Goal: Feedback & Contribution: Submit feedback/report problem

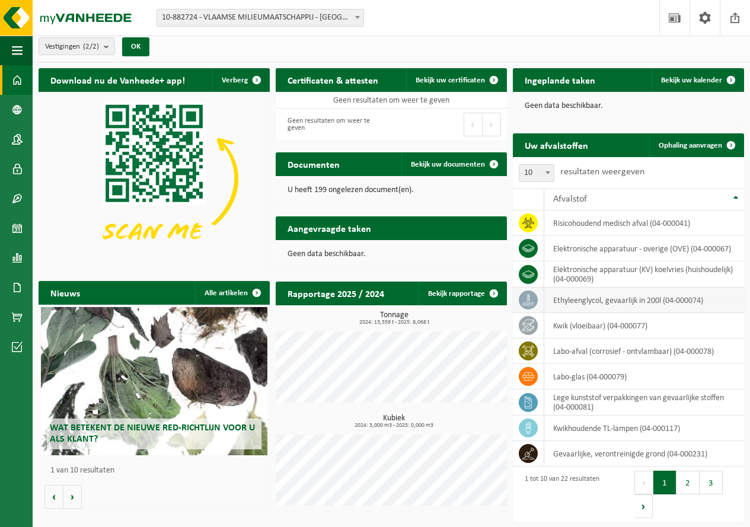
scroll to position [5, 0]
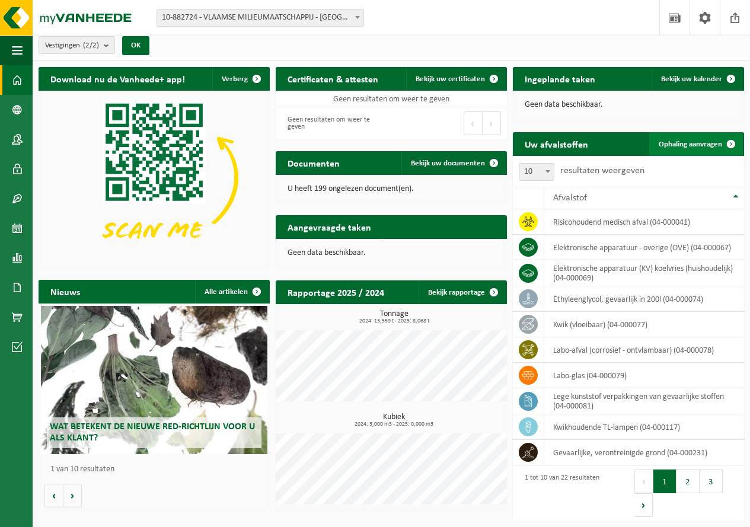
click at [682, 152] on link "Ophaling aanvragen" at bounding box center [696, 144] width 94 height 24
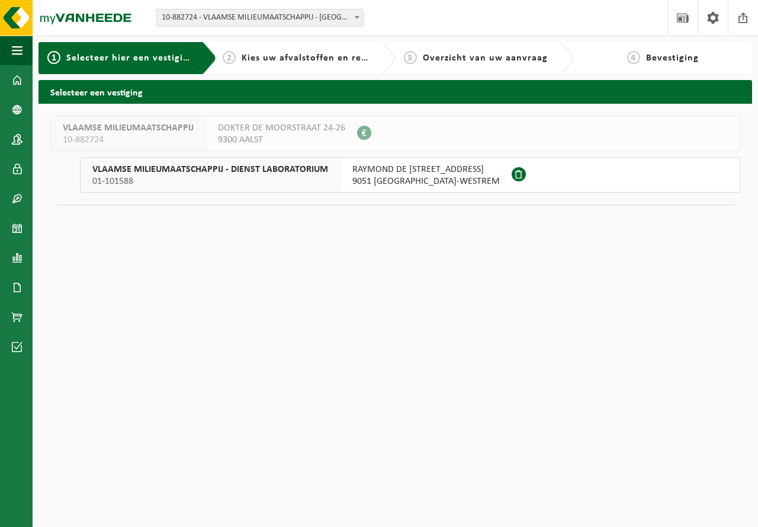
click at [395, 166] on span "RAYMOND DE LAROCHELAAN 1" at bounding box center [427, 170] width 148 height 12
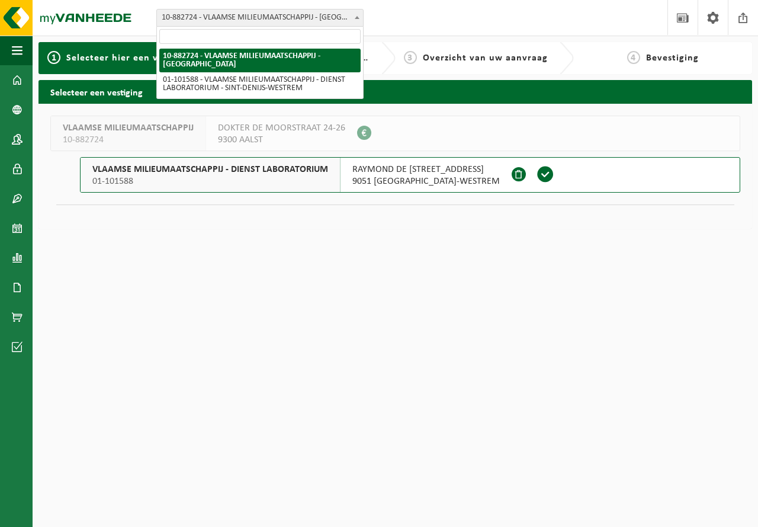
click at [286, 25] on span "10-882724 - VLAAMSE MILIEUMAATSCHAPPIJ - [GEOGRAPHIC_DATA]" at bounding box center [260, 17] width 206 height 17
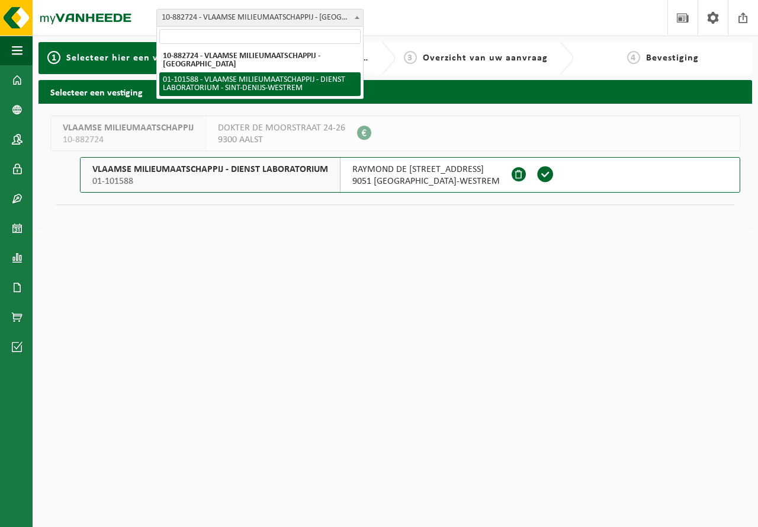
select select "111040"
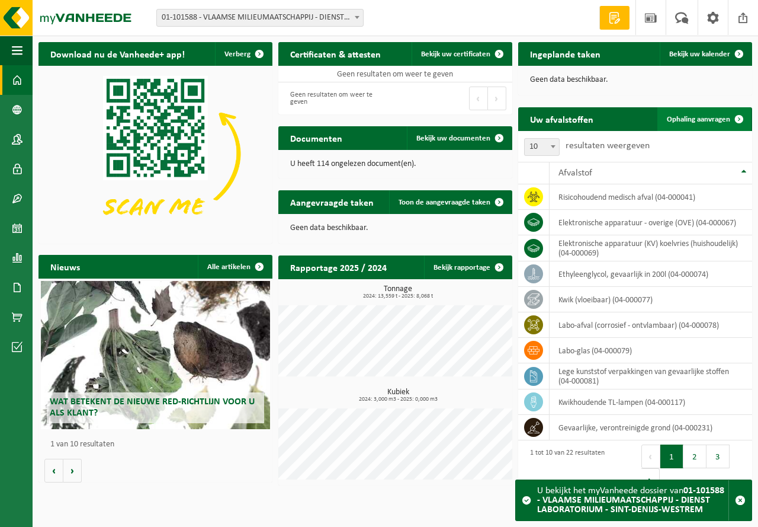
click at [690, 118] on span "Ophaling aanvragen" at bounding box center [698, 120] width 63 height 8
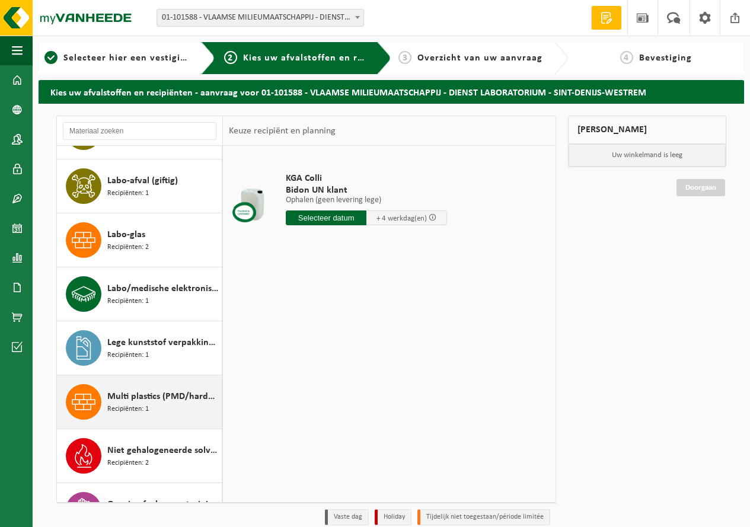
scroll to position [652, 0]
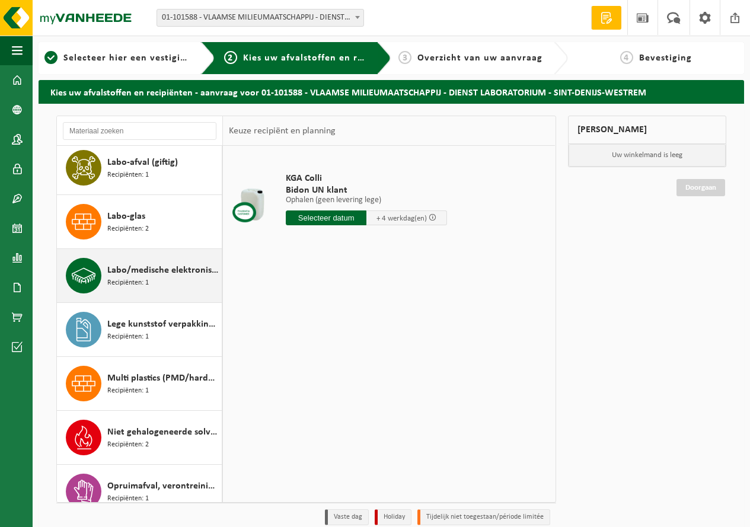
click at [161, 282] on div "Labo/medische elektronische apparatuur Recipiënten: 1" at bounding box center [162, 276] width 111 height 36
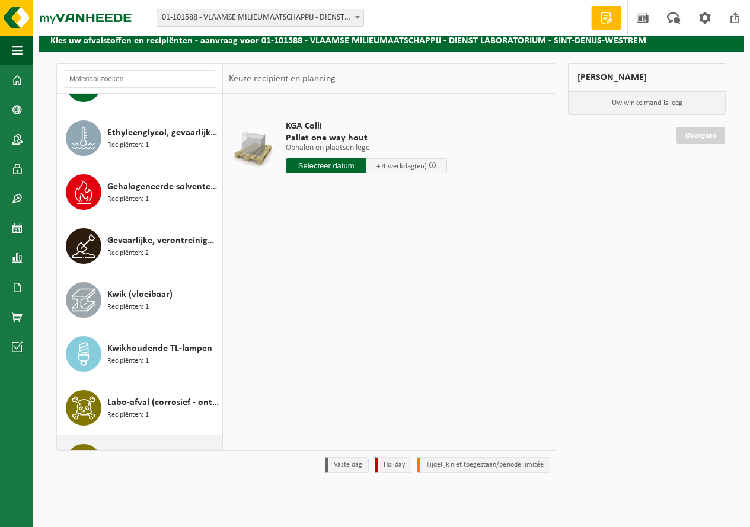
scroll to position [0, 0]
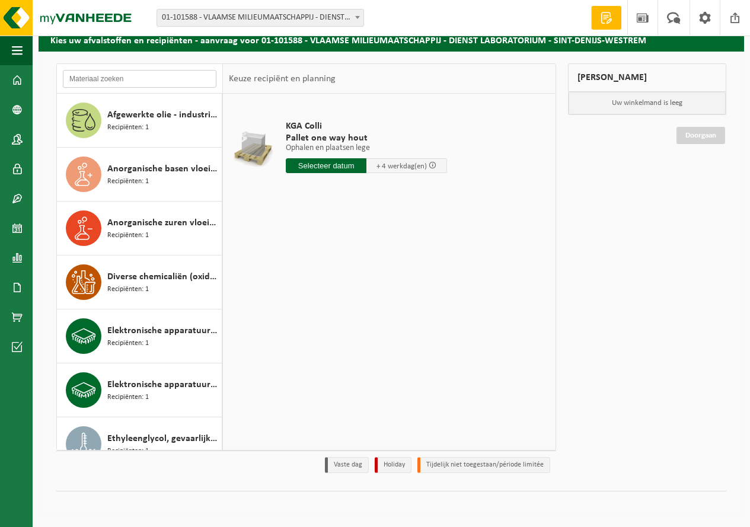
click at [147, 75] on input "text" at bounding box center [139, 79] width 153 height 18
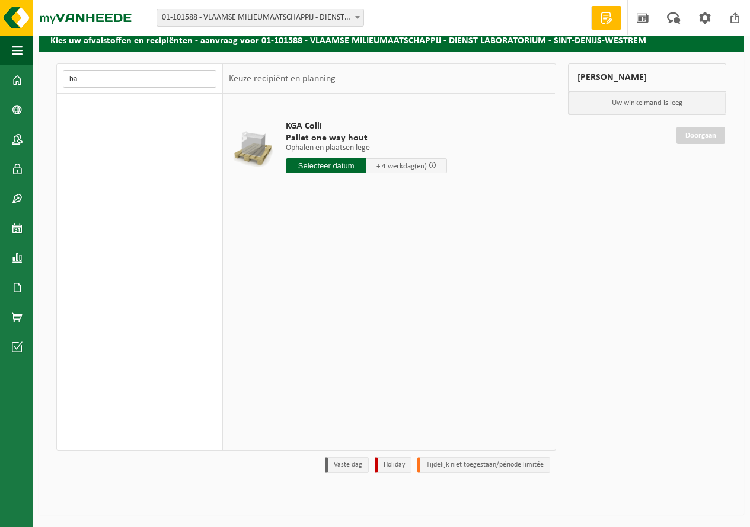
type input "b"
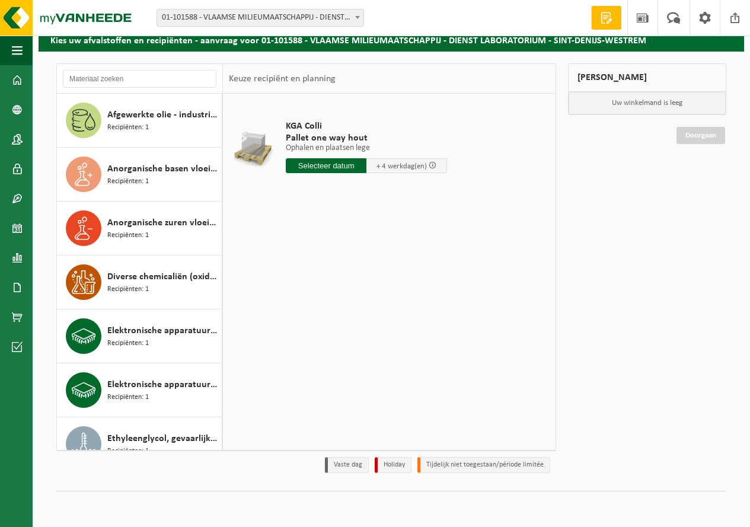
drag, startPoint x: 604, startPoint y: 20, endPoint x: 604, endPoint y: 27, distance: 7.1
click at [604, 20] on span at bounding box center [606, 18] width 18 height 12
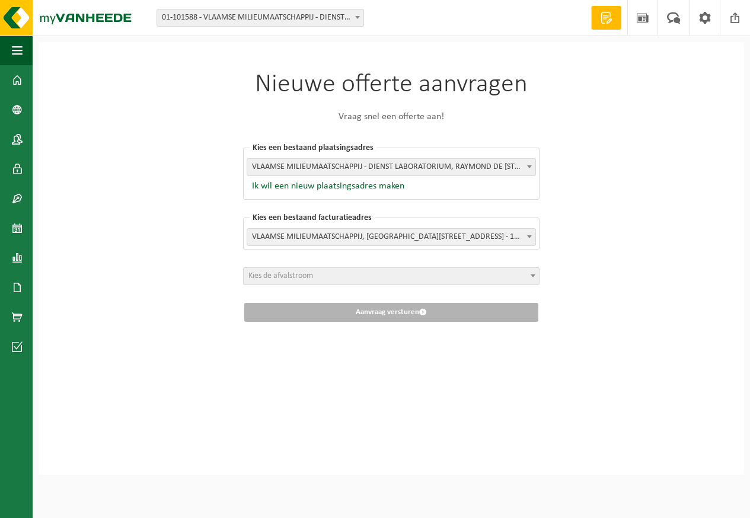
click at [350, 276] on span "Kies de afvalstroom" at bounding box center [391, 276] width 295 height 17
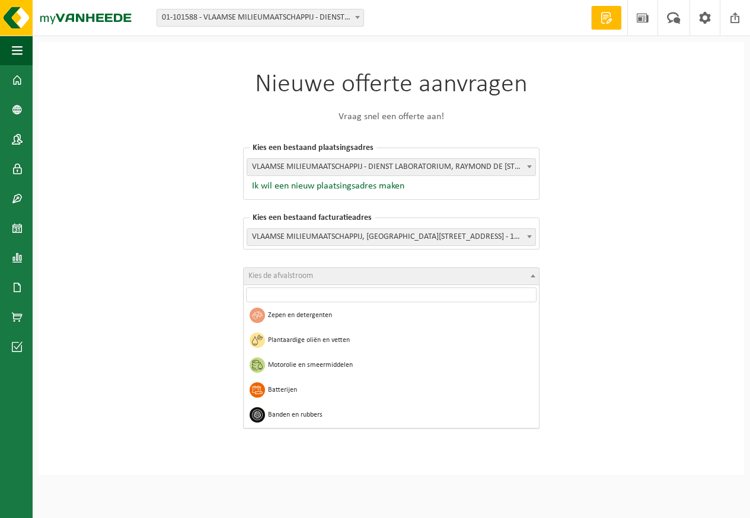
scroll to position [769, 0]
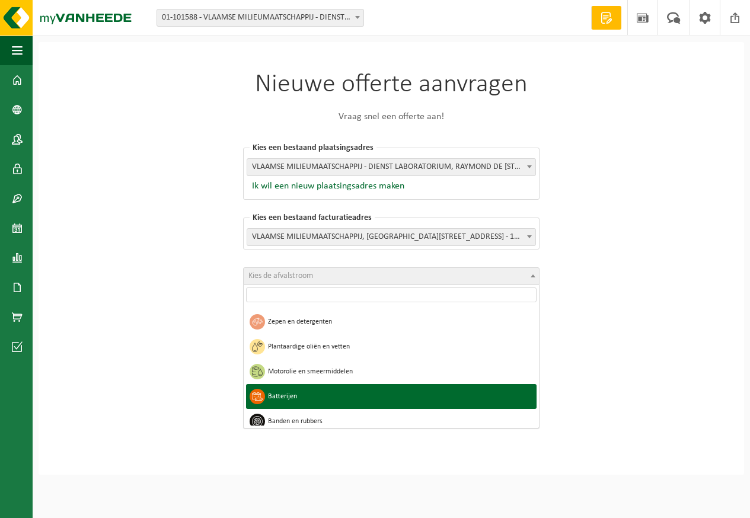
select select "31"
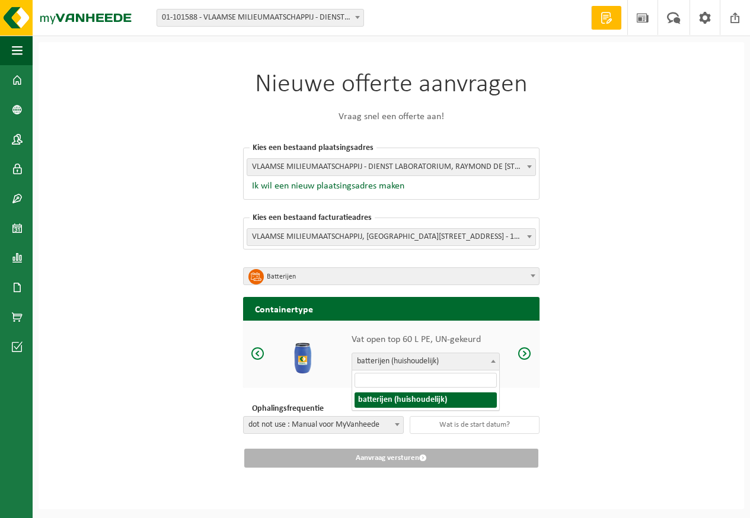
click at [494, 360] on b at bounding box center [493, 361] width 5 height 3
click at [523, 352] on span at bounding box center [524, 353] width 14 height 15
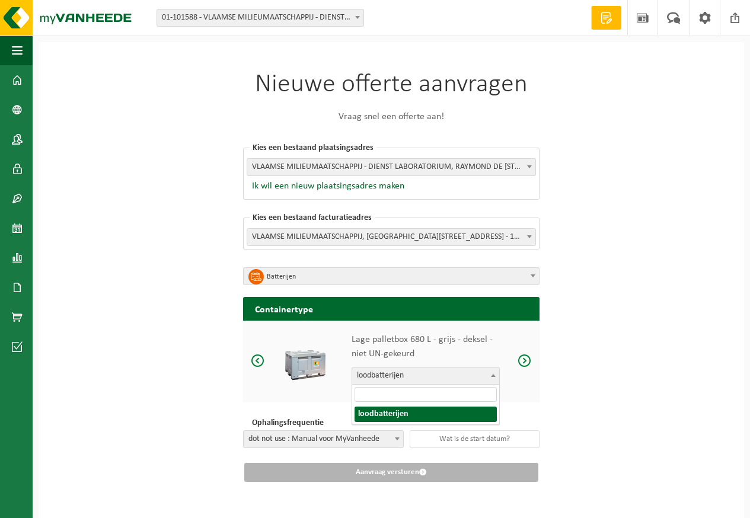
click at [494, 375] on b at bounding box center [493, 375] width 5 height 3
click at [492, 376] on b at bounding box center [493, 375] width 5 height 3
click at [525, 238] on span at bounding box center [529, 236] width 12 height 15
click at [587, 261] on div "Nieuwe offerte aanvragen Vraag snel een offerte aan! Kies een bestaand plaatsin…" at bounding box center [391, 282] width 705 height 481
click at [400, 441] on span at bounding box center [397, 438] width 12 height 15
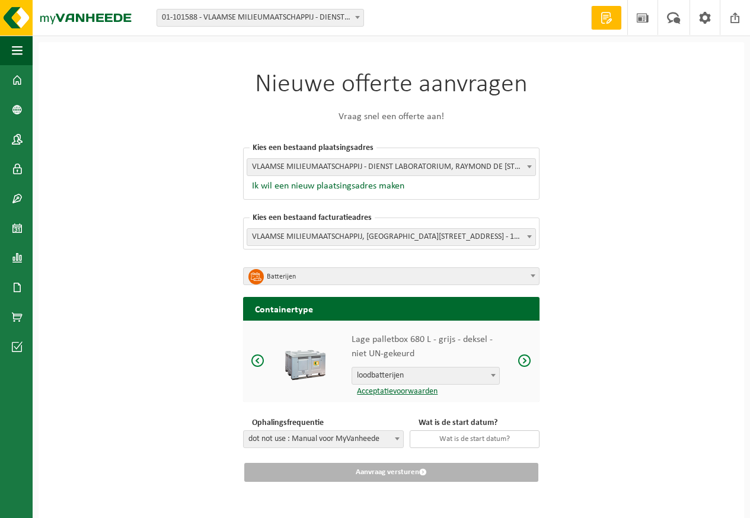
click at [451, 441] on input "text" at bounding box center [474, 439] width 130 height 18
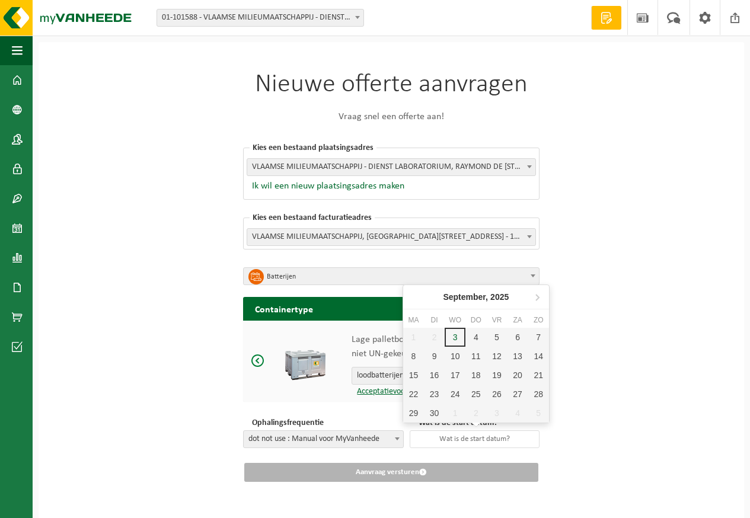
click at [659, 421] on div "Nieuwe offerte aanvragen Vraag snel een offerte aan! Kies een bestaand plaatsin…" at bounding box center [391, 282] width 705 height 481
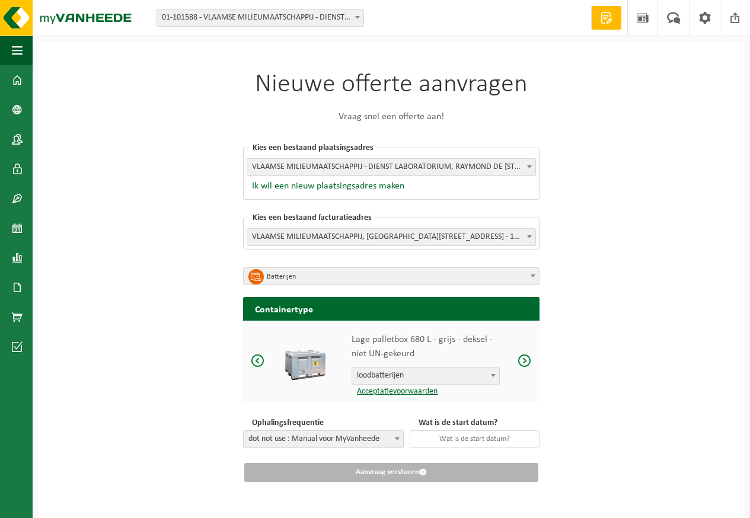
click at [608, 23] on span at bounding box center [606, 18] width 18 height 12
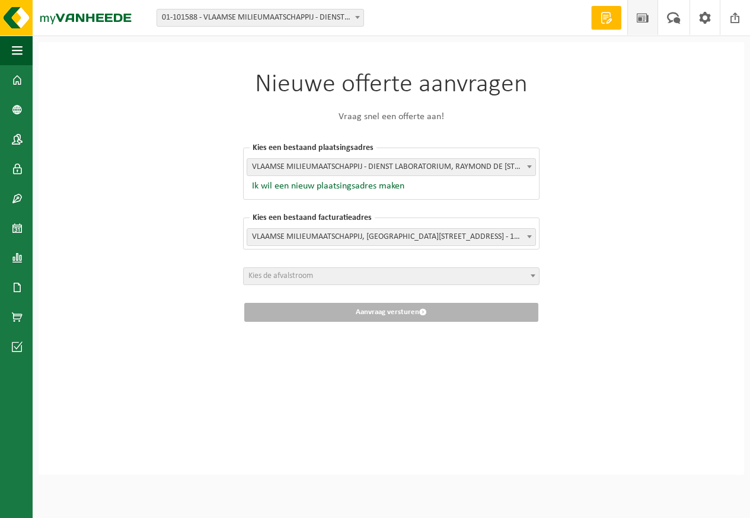
click at [650, 18] on span at bounding box center [642, 17] width 18 height 35
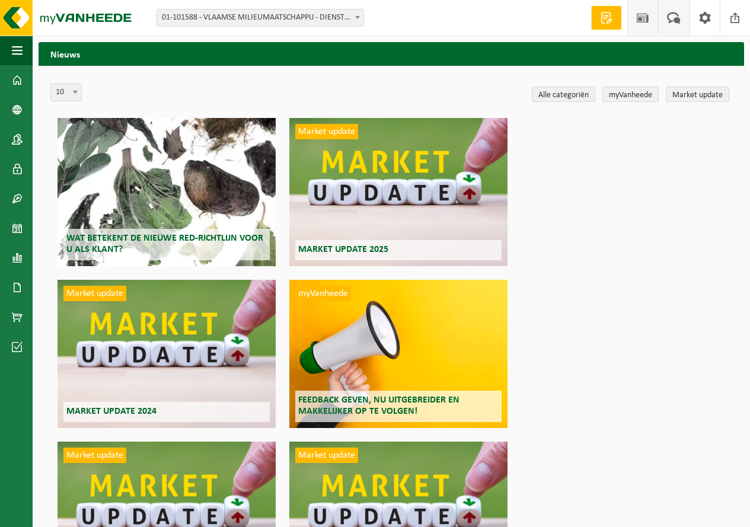
click at [668, 17] on span at bounding box center [674, 17] width 20 height 35
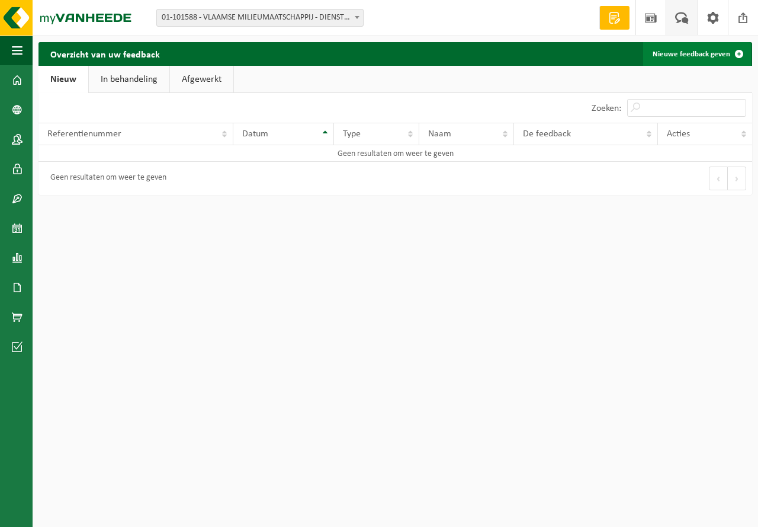
click at [682, 54] on link "Nieuwe feedback geven" at bounding box center [698, 54] width 108 height 24
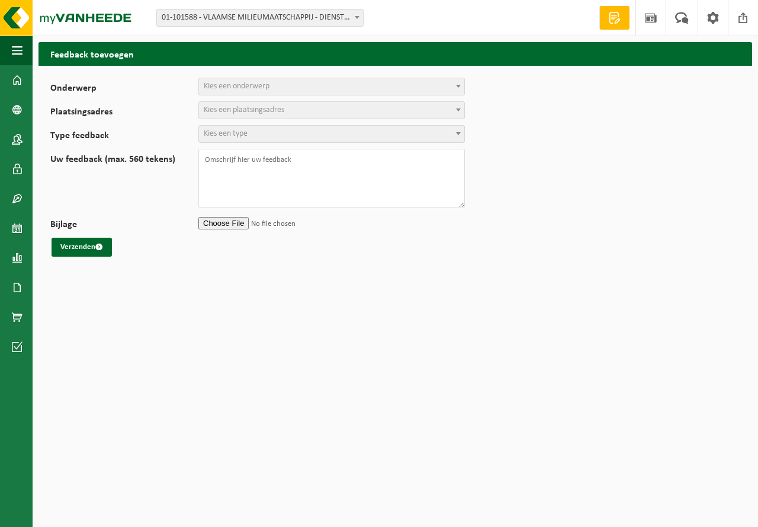
select select
click at [213, 88] on span "Kies een onderwerp" at bounding box center [237, 86] width 66 height 9
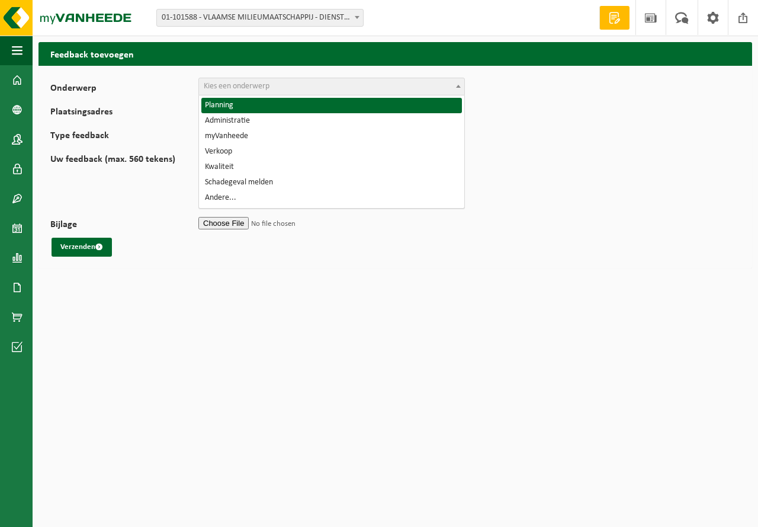
select select "1"
select select
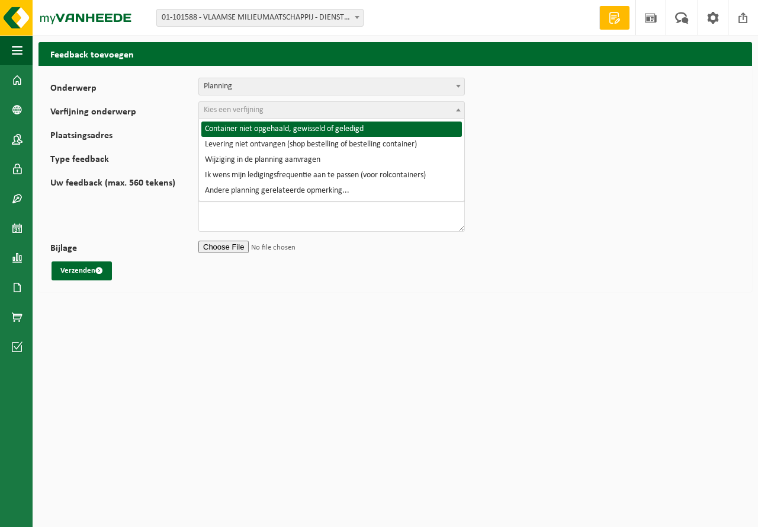
click at [232, 114] on span "Kies een verfijning" at bounding box center [234, 109] width 60 height 9
click at [256, 93] on span "Planning" at bounding box center [331, 86] width 265 height 17
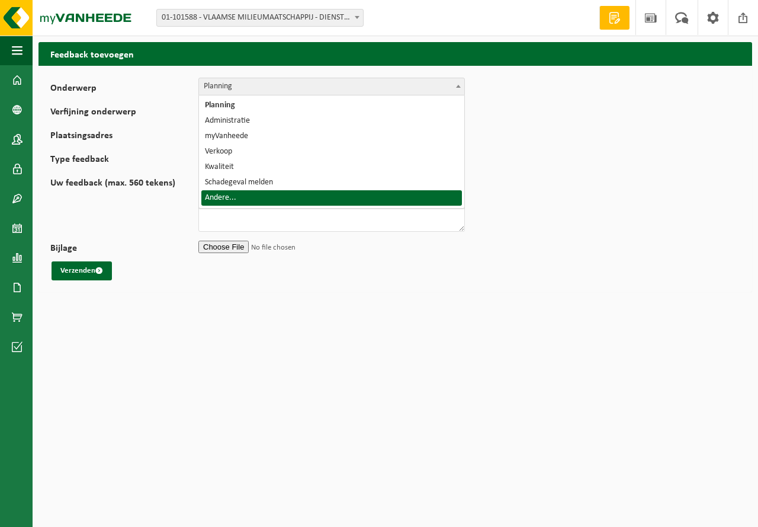
select select "32"
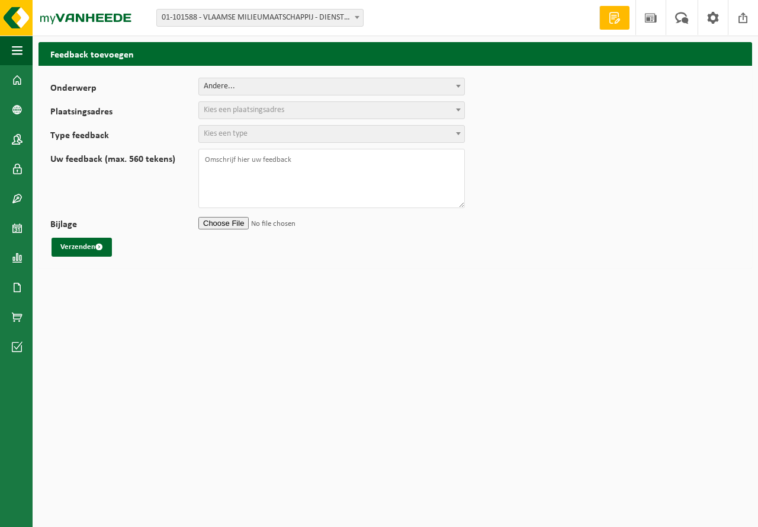
click at [252, 110] on span "Kies een plaatsingsadres" at bounding box center [244, 109] width 81 height 9
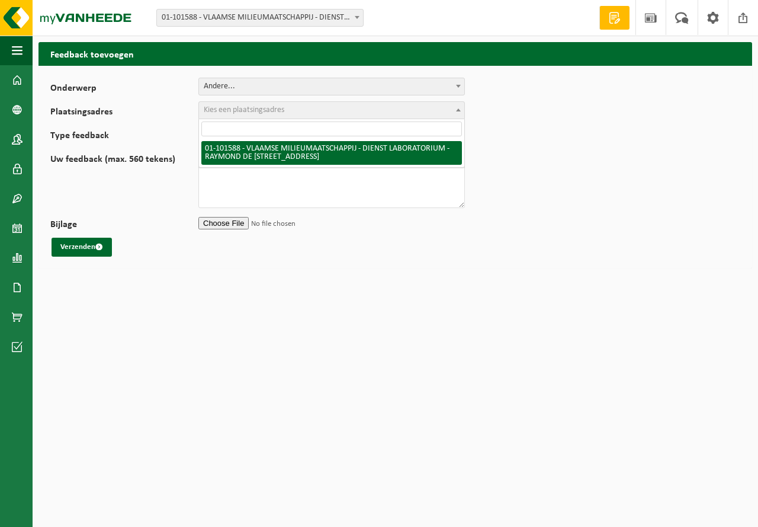
select select "111040"
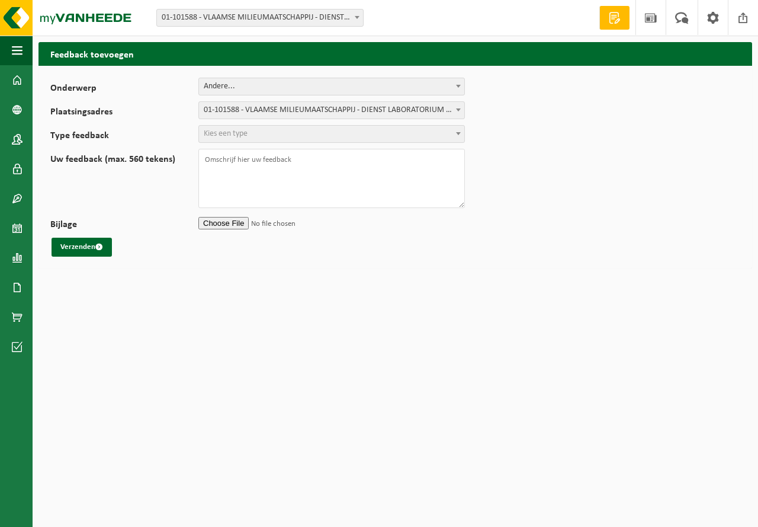
click at [254, 133] on span "Kies een type" at bounding box center [331, 134] width 265 height 17
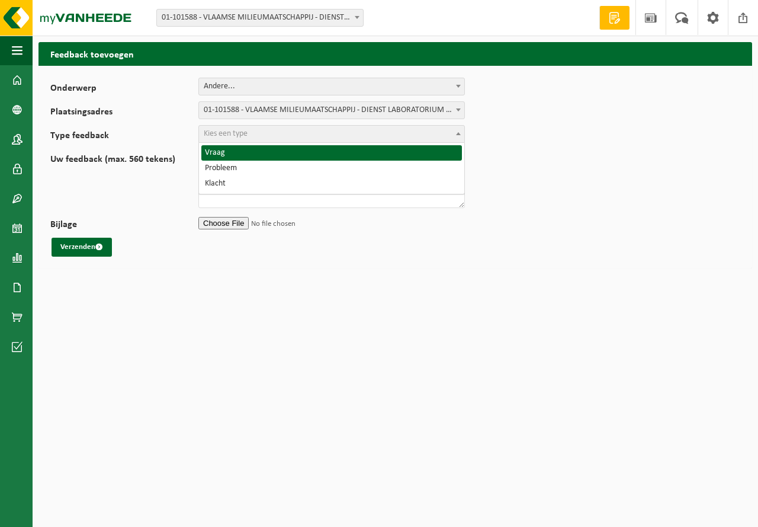
select select "QUE"
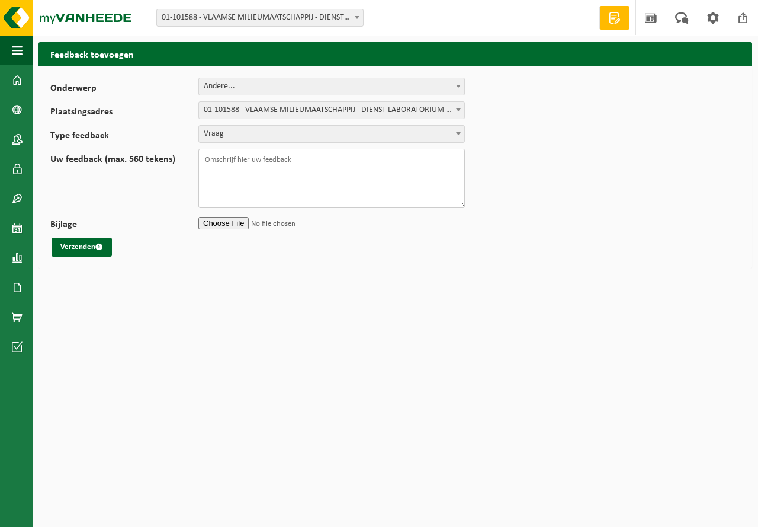
click at [249, 163] on textarea "Uw feedback (max. 560 tekens)" at bounding box center [332, 178] width 267 height 59
type textarea "Beste,"
